Goal: Information Seeking & Learning: Learn about a topic

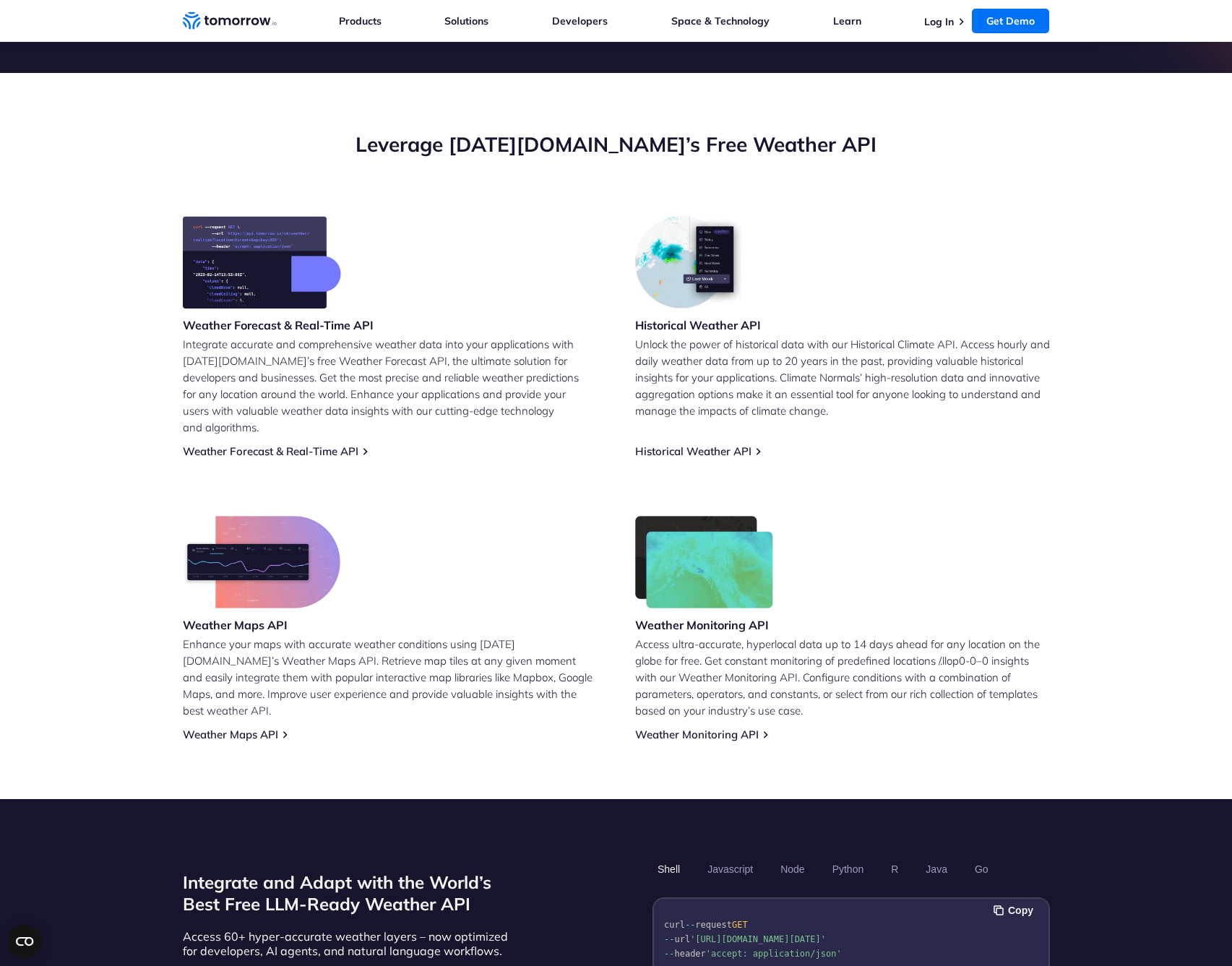
scroll to position [468, 0]
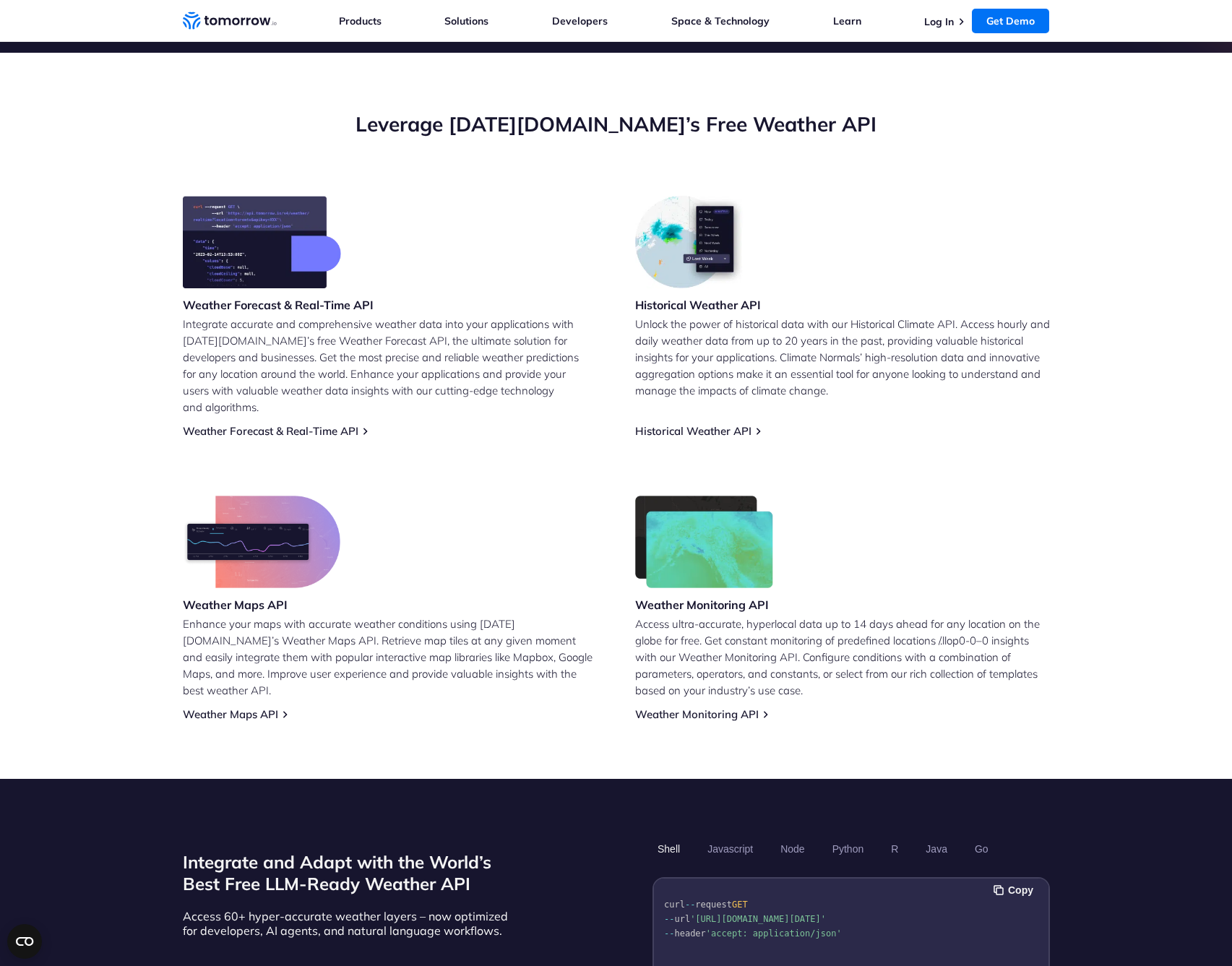
click at [708, 569] on img at bounding box center [704, 541] width 139 height 92
click at [701, 597] on h3 "Weather Monitoring API" at bounding box center [704, 605] width 139 height 16
click at [696, 707] on link "Weather Monitoring API" at bounding box center [697, 715] width 124 height 14
click at [249, 707] on link "Weather Maps API" at bounding box center [230, 715] width 96 height 14
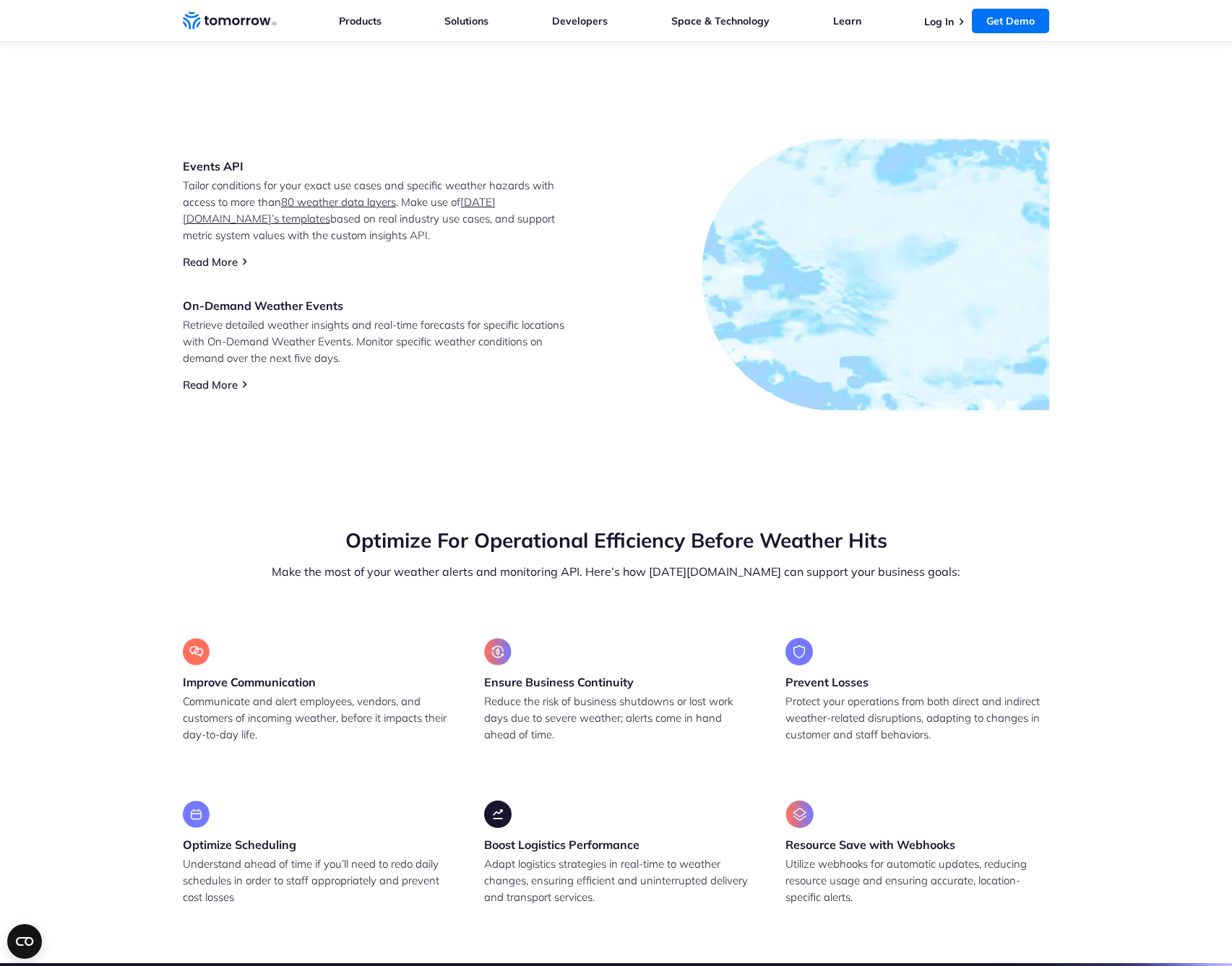
scroll to position [792, 0]
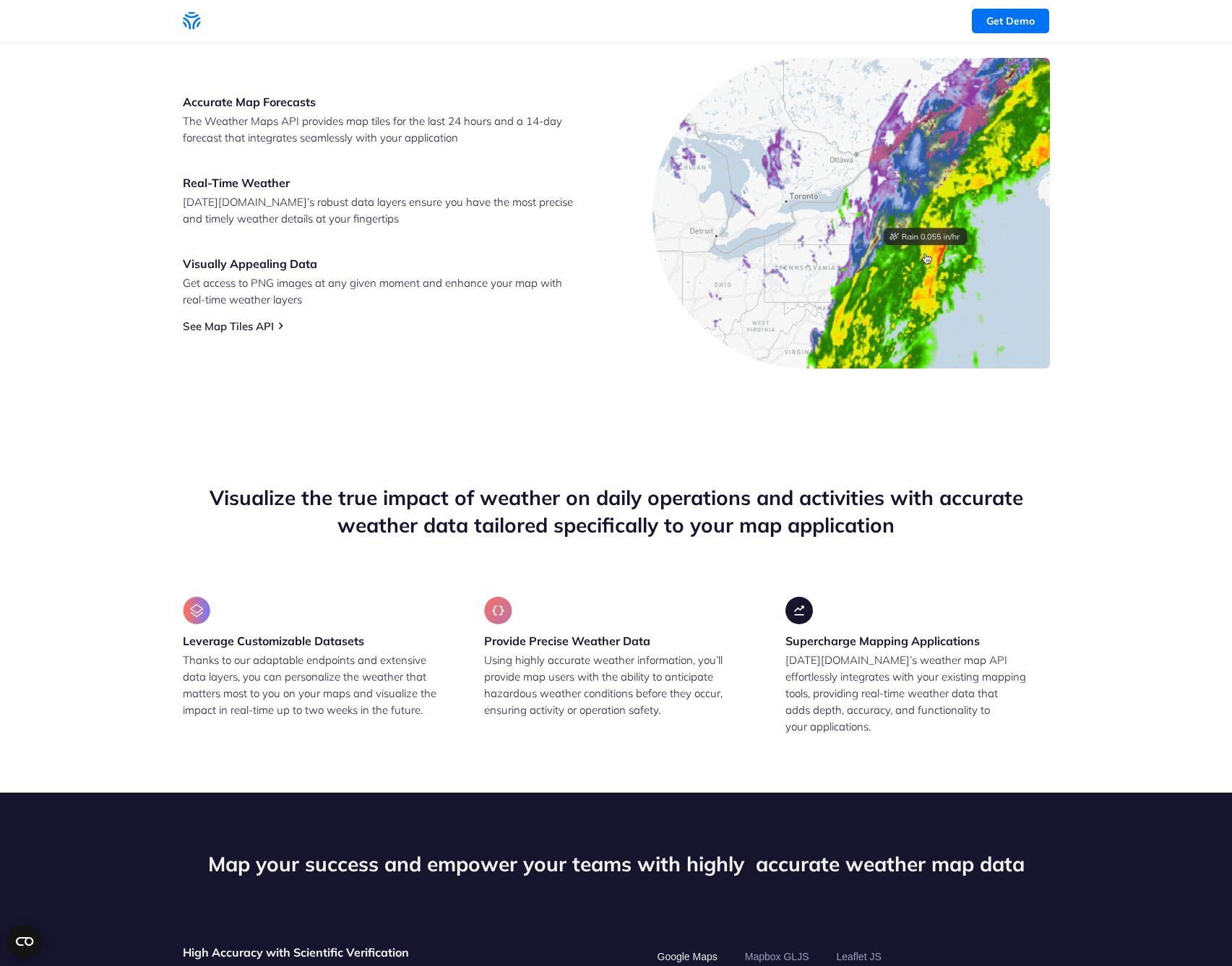
scroll to position [191, 0]
